Goal: Navigation & Orientation: Go to known website

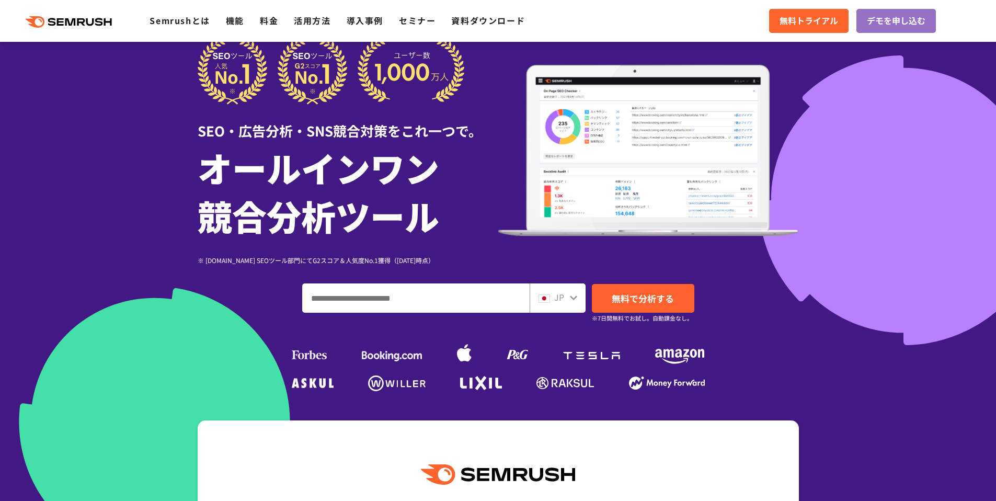
click at [405, 294] on input "ドメイン、キーワードまたはURLを入力してください" at bounding box center [416, 298] width 226 height 28
click at [521, 300] on input "ドメイン、キーワードまたはURLを入力してください" at bounding box center [416, 298] width 226 height 28
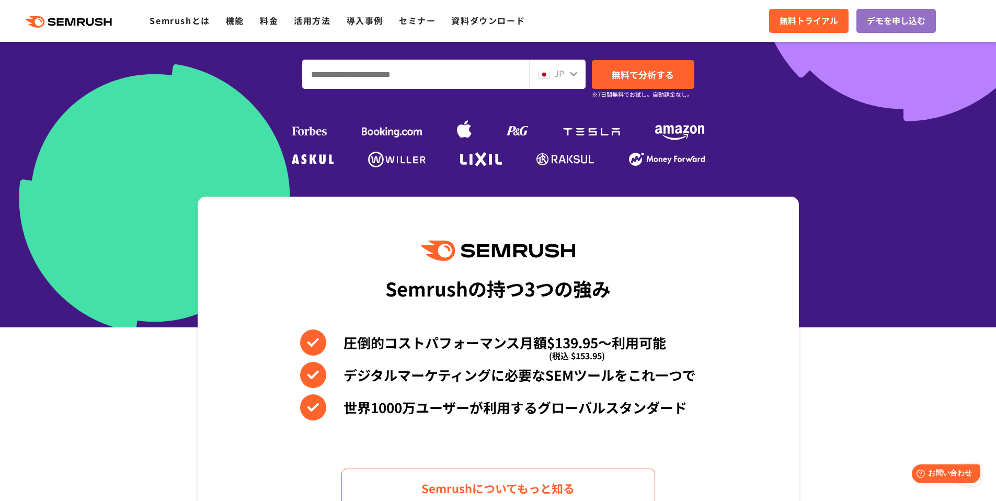
scroll to position [143, 0]
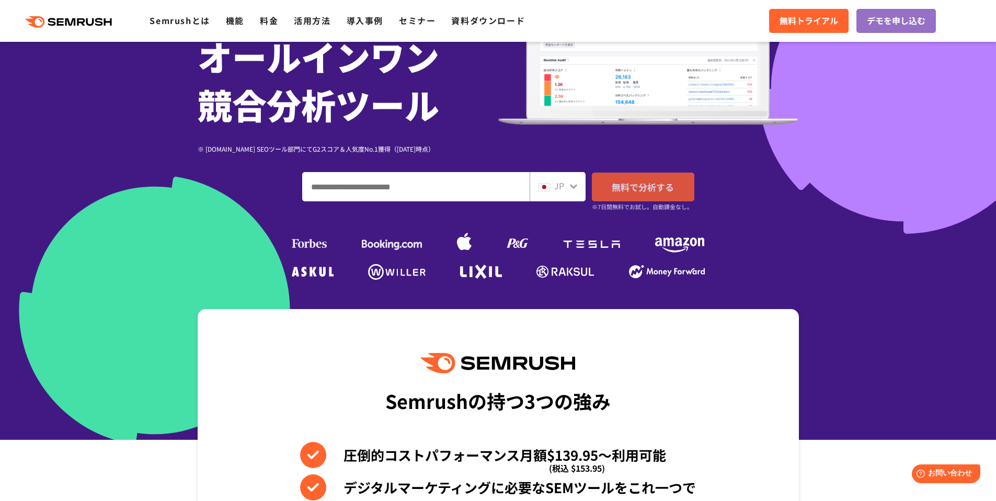
click at [658, 191] on span "無料で分析する" at bounding box center [643, 186] width 62 height 13
